Goal: Information Seeking & Learning: Stay updated

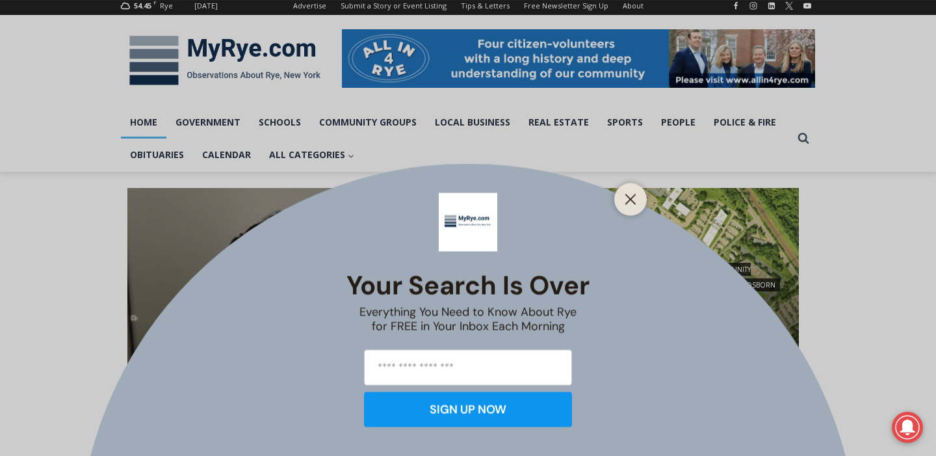
scroll to position [176, 0]
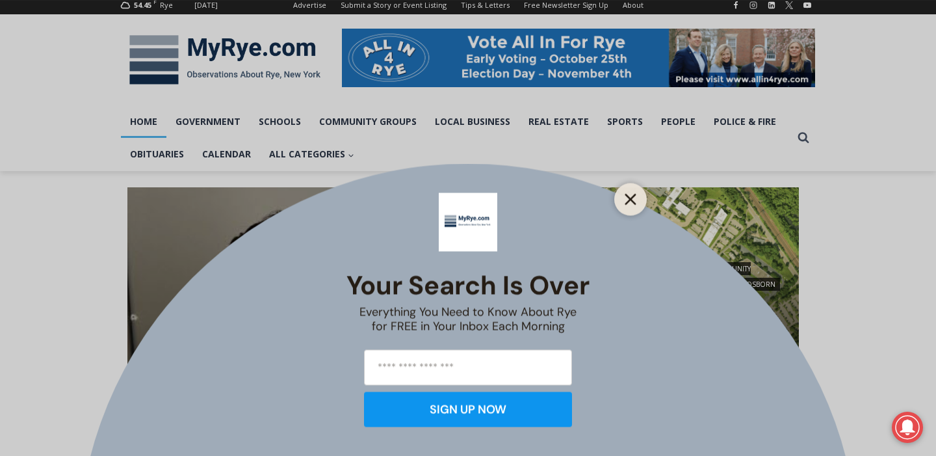
click at [632, 200] on line "Close" at bounding box center [630, 198] width 9 height 9
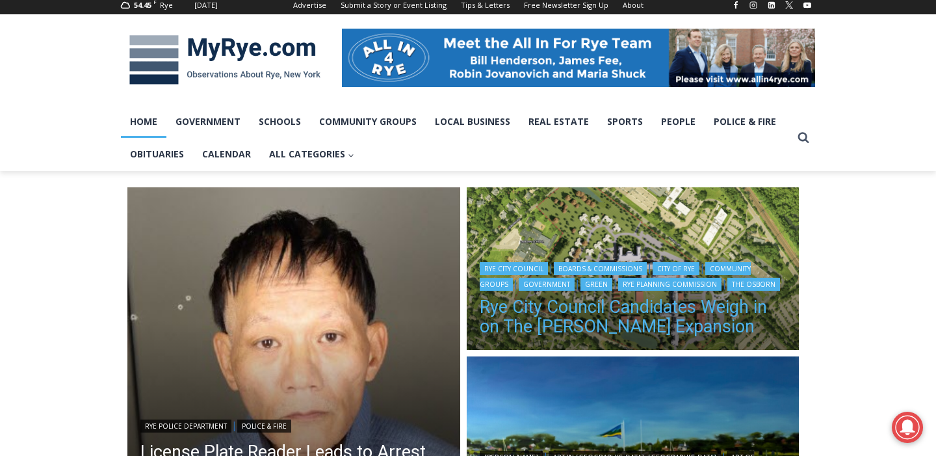
click at [628, 316] on link "Rye City Council Candidates Weigh in on The [PERSON_NAME] Expansion" at bounding box center [633, 316] width 307 height 39
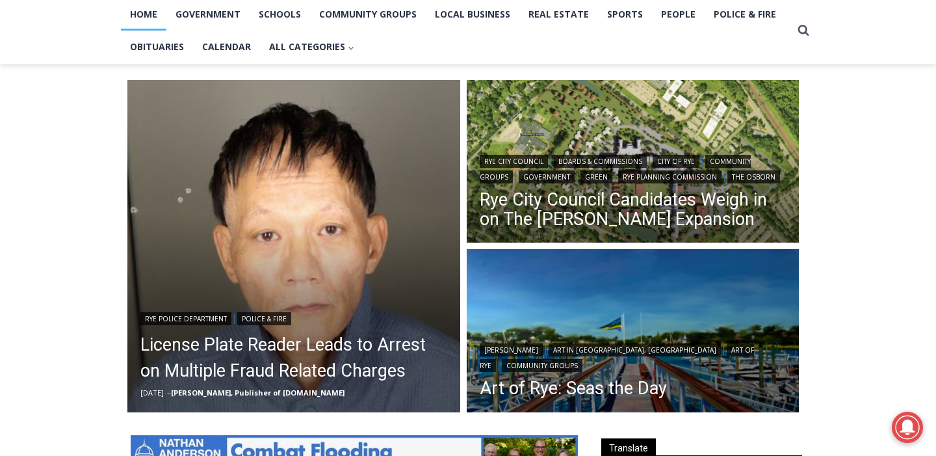
scroll to position [284, 0]
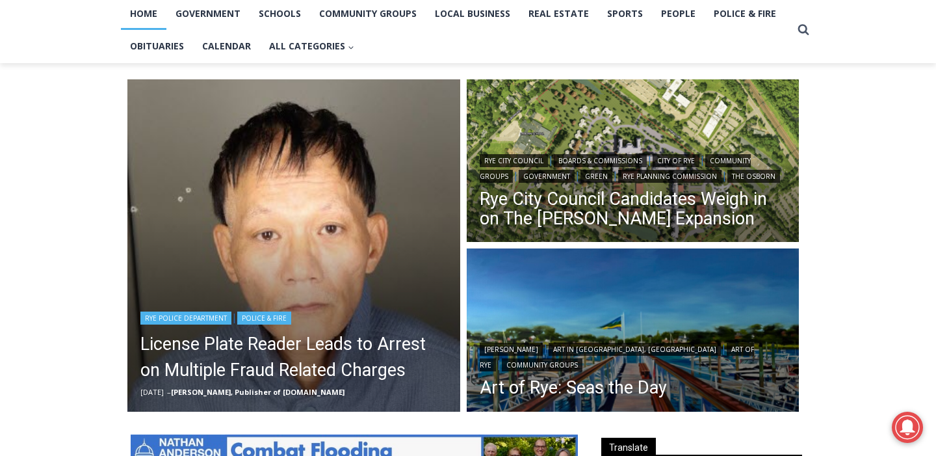
click at [302, 260] on img "Read More License Plate Reader Leads to Arrest on Multiple Fraud Related Charges" at bounding box center [293, 245] width 333 height 333
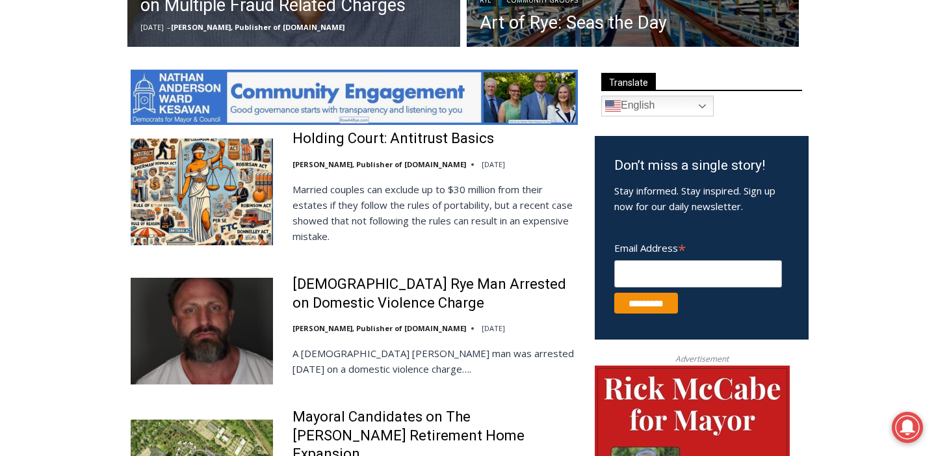
scroll to position [650, 0]
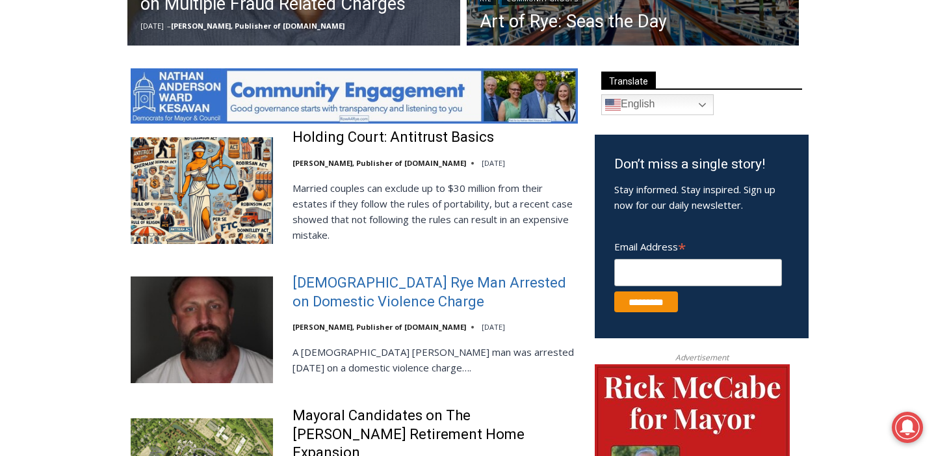
click at [435, 278] on link "42 Year Old Rye Man Arrested on Domestic Violence Charge" at bounding box center [434, 292] width 285 height 37
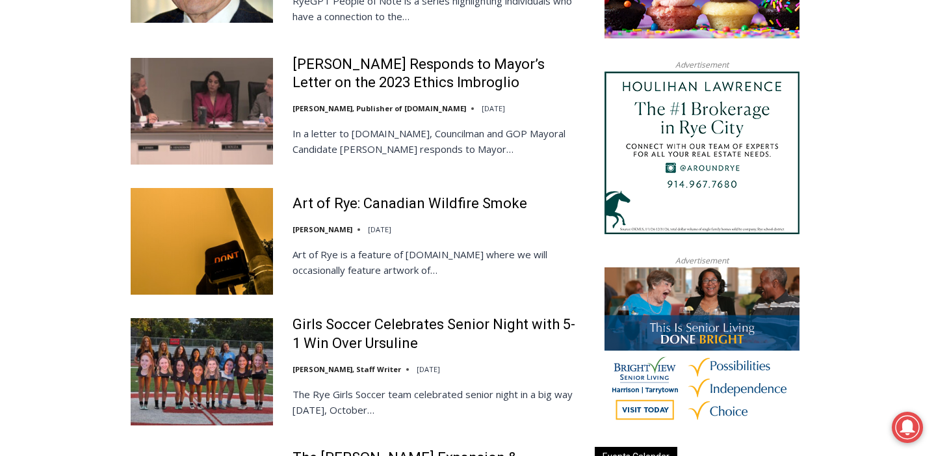
scroll to position [1364, 0]
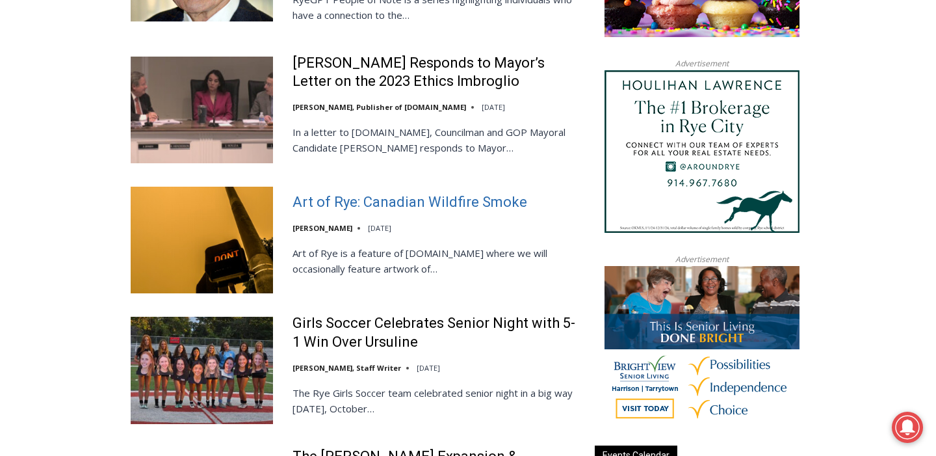
click at [350, 193] on link "Art of Rye: Canadian Wildfire Smoke" at bounding box center [409, 202] width 235 height 19
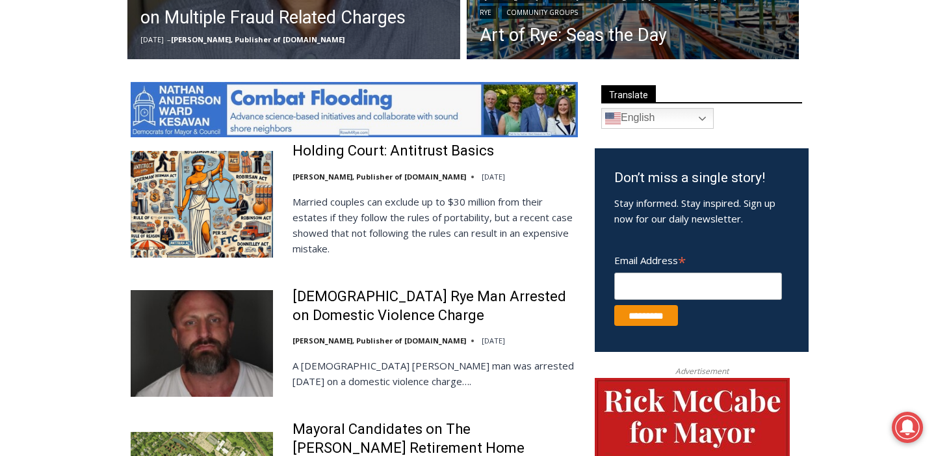
scroll to position [636, 0]
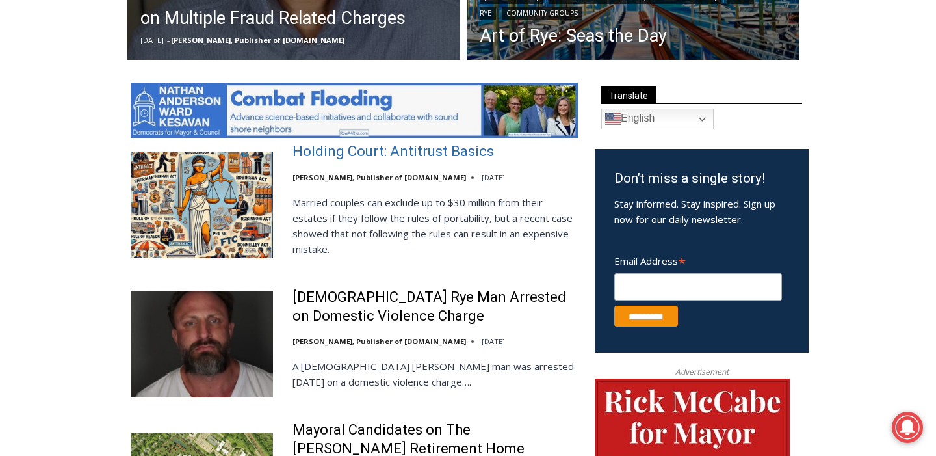
click at [400, 151] on link "Holding Court: Antitrust Basics" at bounding box center [392, 151] width 201 height 19
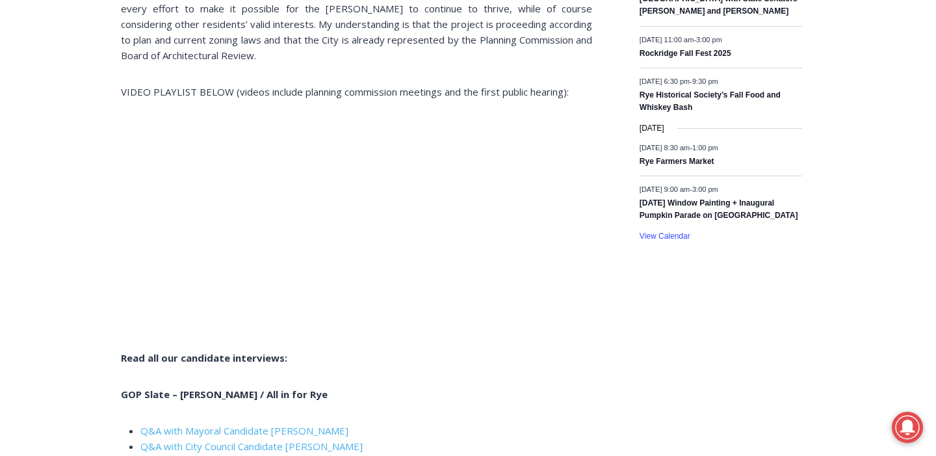
scroll to position [2034, 0]
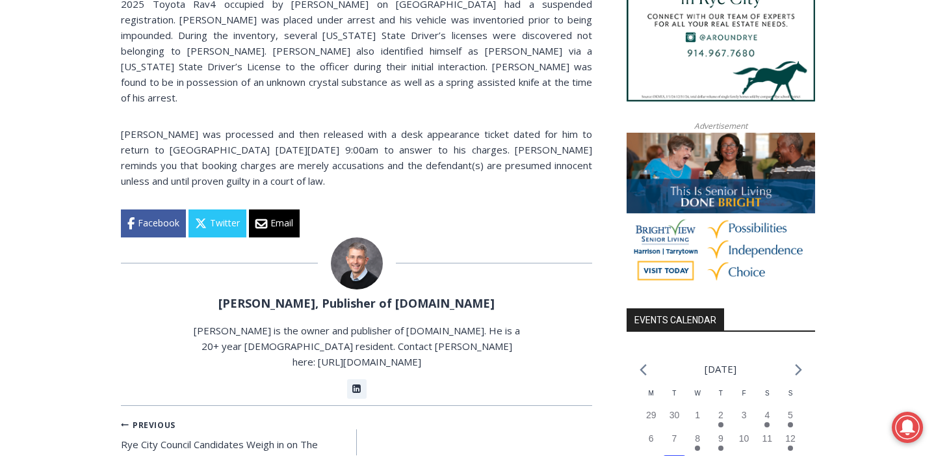
scroll to position [1135, 0]
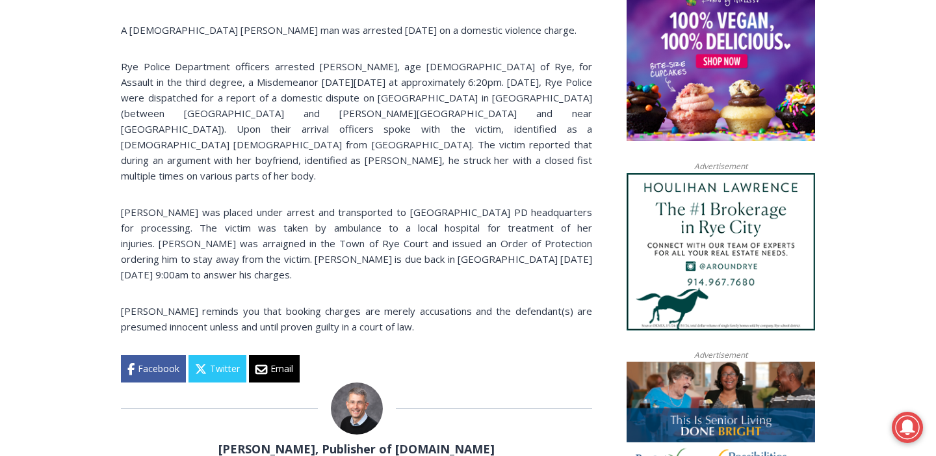
scroll to position [903, 0]
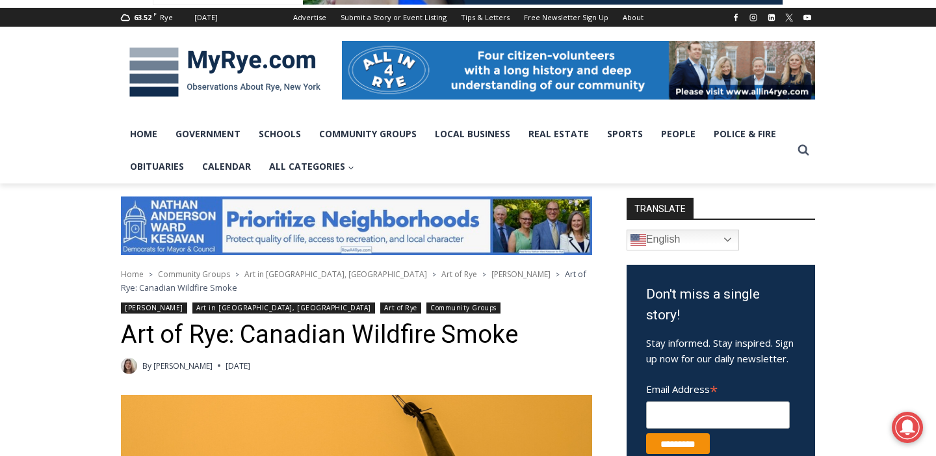
scroll to position [587, 0]
